Goal: Find specific page/section: Find specific page/section

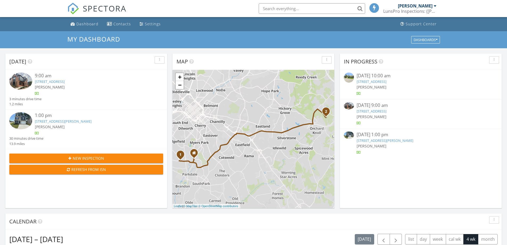
scroll to position [3, 3]
click at [61, 82] on link "4339 Castlewood Rd, Charlotte, NC 28209" at bounding box center [50, 81] width 30 height 5
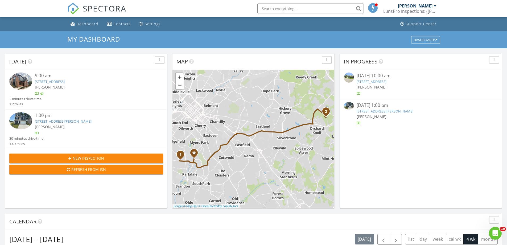
click at [73, 121] on link "7205 Finnigan Rd, Charlotte, NC 28215" at bounding box center [63, 121] width 57 height 5
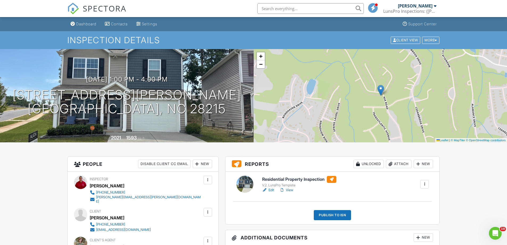
click at [270, 189] on link "Edit" at bounding box center [268, 189] width 12 height 5
